Goal: Task Accomplishment & Management: Complete application form

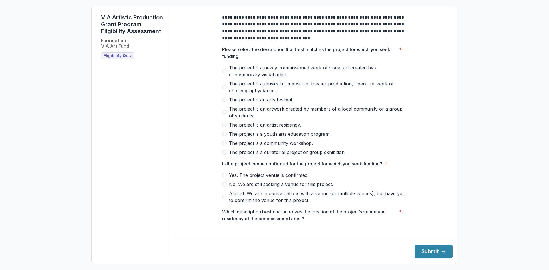
click at [222, 73] on span at bounding box center [224, 71] width 5 height 5
click at [225, 178] on span at bounding box center [224, 175] width 5 height 5
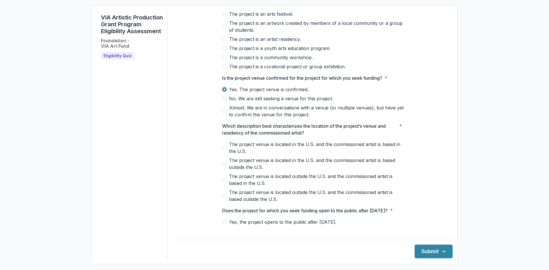
click at [239, 153] on span "The project venue is located in the U.S. and the commissioned artist is based i…" at bounding box center [317, 148] width 176 height 14
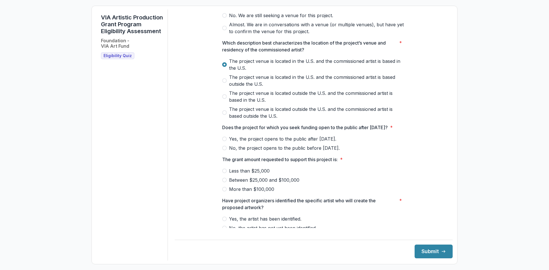
scroll to position [172, 0]
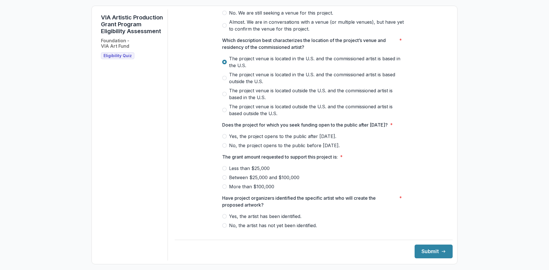
click at [235, 140] on span "Yes, the project opens to the public after May 1, 2026." at bounding box center [282, 136] width 107 height 7
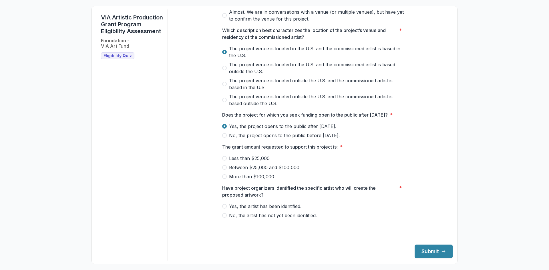
click at [238, 171] on span "Between $25,000 and $100,000" at bounding box center [264, 167] width 70 height 7
click at [256, 210] on span "Yes, the artist has been identified." at bounding box center [265, 206] width 72 height 7
click at [423, 255] on button "Submit" at bounding box center [434, 252] width 38 height 14
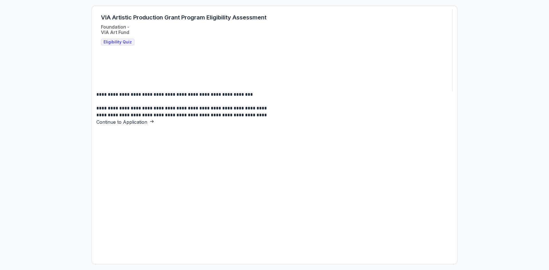
click at [154, 125] on link "Continue to Application" at bounding box center [125, 122] width 58 height 6
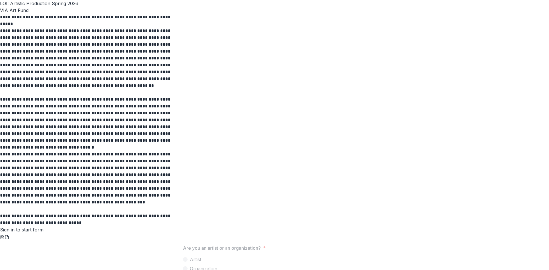
scroll to position [99, 0]
click at [9, 235] on icon "pdf-download" at bounding box center [7, 237] width 5 height 5
click at [43, 227] on link "Sign in to start form" at bounding box center [21, 230] width 43 height 6
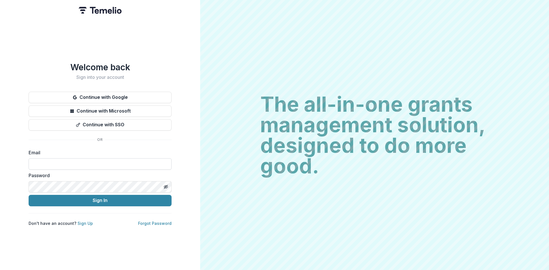
click at [93, 160] on input at bounding box center [100, 163] width 143 height 11
type input "**********"
click at [29, 195] on button "Sign In" at bounding box center [100, 200] width 143 height 11
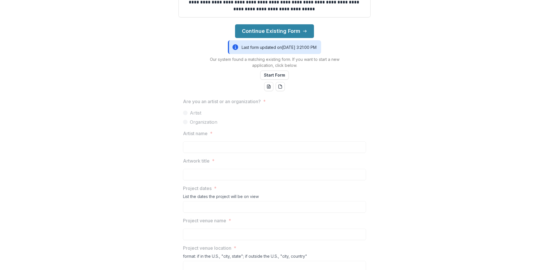
scroll to position [257, 0]
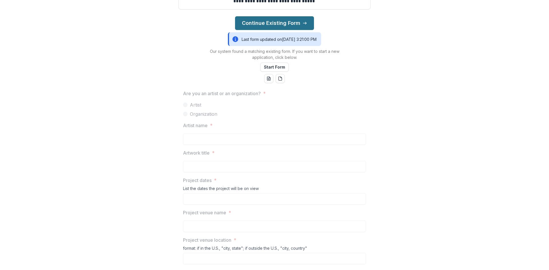
click at [274, 21] on button "Continue Existing Form" at bounding box center [274, 23] width 79 height 14
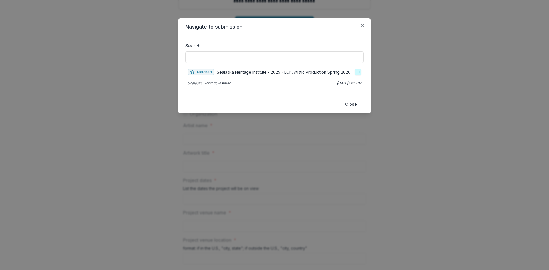
click at [360, 73] on link "go-to" at bounding box center [357, 72] width 7 height 7
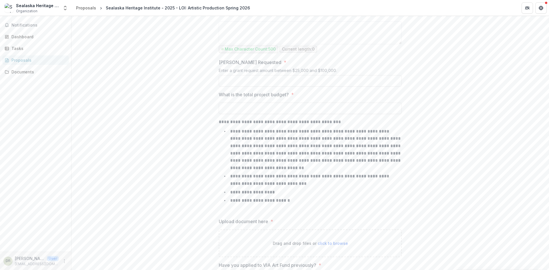
scroll to position [664, 0]
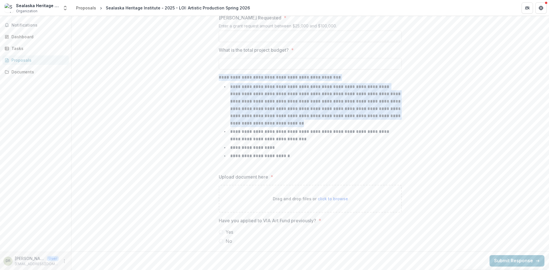
drag, startPoint x: 226, startPoint y: 85, endPoint x: 335, endPoint y: 121, distance: 114.7
click at [335, 121] on li "**********" at bounding box center [314, 105] width 176 height 44
drag, startPoint x: 342, startPoint y: 124, endPoint x: 208, endPoint y: 81, distance: 140.9
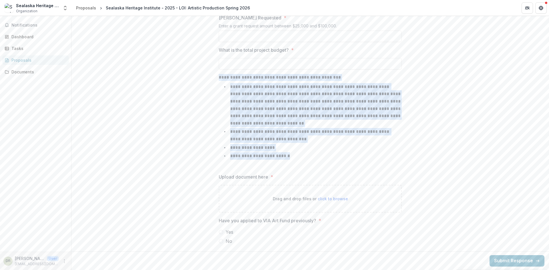
drag, startPoint x: 208, startPoint y: 77, endPoint x: 351, endPoint y: 159, distance: 164.4
click at [361, 113] on p "**********" at bounding box center [316, 105] width 172 height 41
click at [241, 114] on p "**********" at bounding box center [316, 105] width 172 height 41
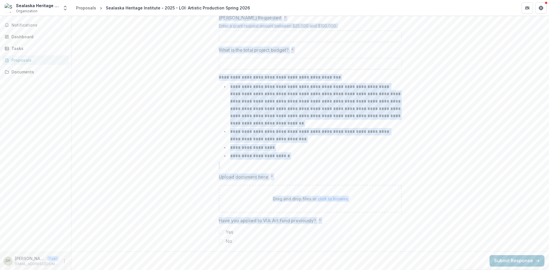
drag, startPoint x: 198, startPoint y: 87, endPoint x: 406, endPoint y: 284, distance: 286.6
click at [406, 270] on html "**********" at bounding box center [274, 135] width 549 height 270
copy div "**********"
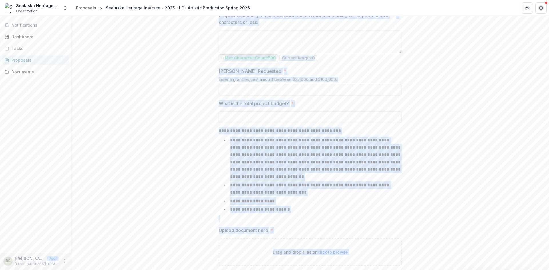
scroll to position [0, 0]
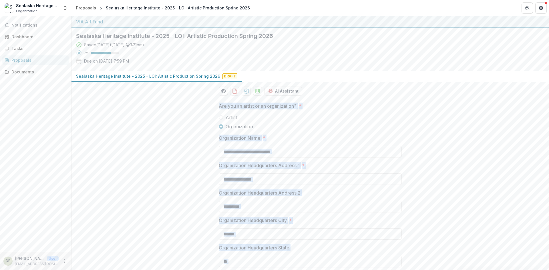
drag, startPoint x: 136, startPoint y: 184, endPoint x: 145, endPoint y: 102, distance: 82.2
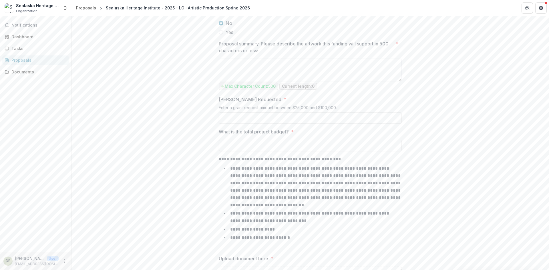
scroll to position [492, 0]
